Goal: Information Seeking & Learning: Learn about a topic

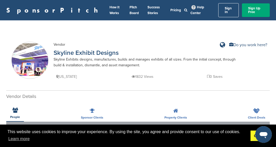
click at [254, 137] on link "Got it!" at bounding box center [260, 135] width 18 height 10
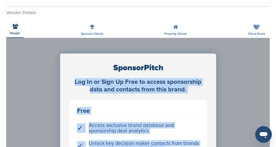
scroll to position [376, 0]
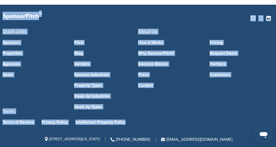
drag, startPoint x: 226, startPoint y: 145, endPoint x: 227, endPoint y: 119, distance: 26.6
click at [224, 109] on span "Terms" at bounding box center [138, 111] width 271 height 5
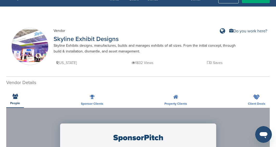
scroll to position [14, 0]
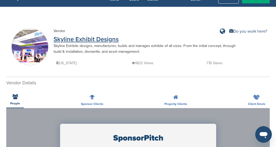
click at [63, 36] on link "Skyline Exhibit Designs" at bounding box center [86, 39] width 65 height 8
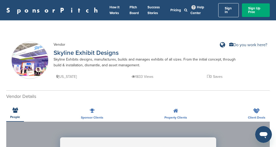
click at [16, 110] on div "People" at bounding box center [15, 111] width 18 height 19
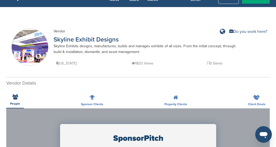
scroll to position [16, 0]
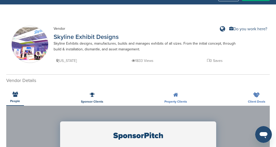
click at [93, 94] on div "Sponsor Clients" at bounding box center [92, 95] width 30 height 19
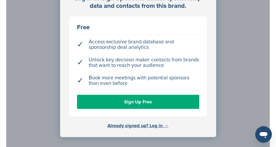
scroll to position [0, 0]
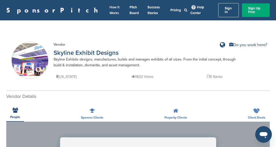
click at [110, 7] on link "How It Works" at bounding box center [115, 10] width 10 height 10
